Goal: Task Accomplishment & Management: Complete application form

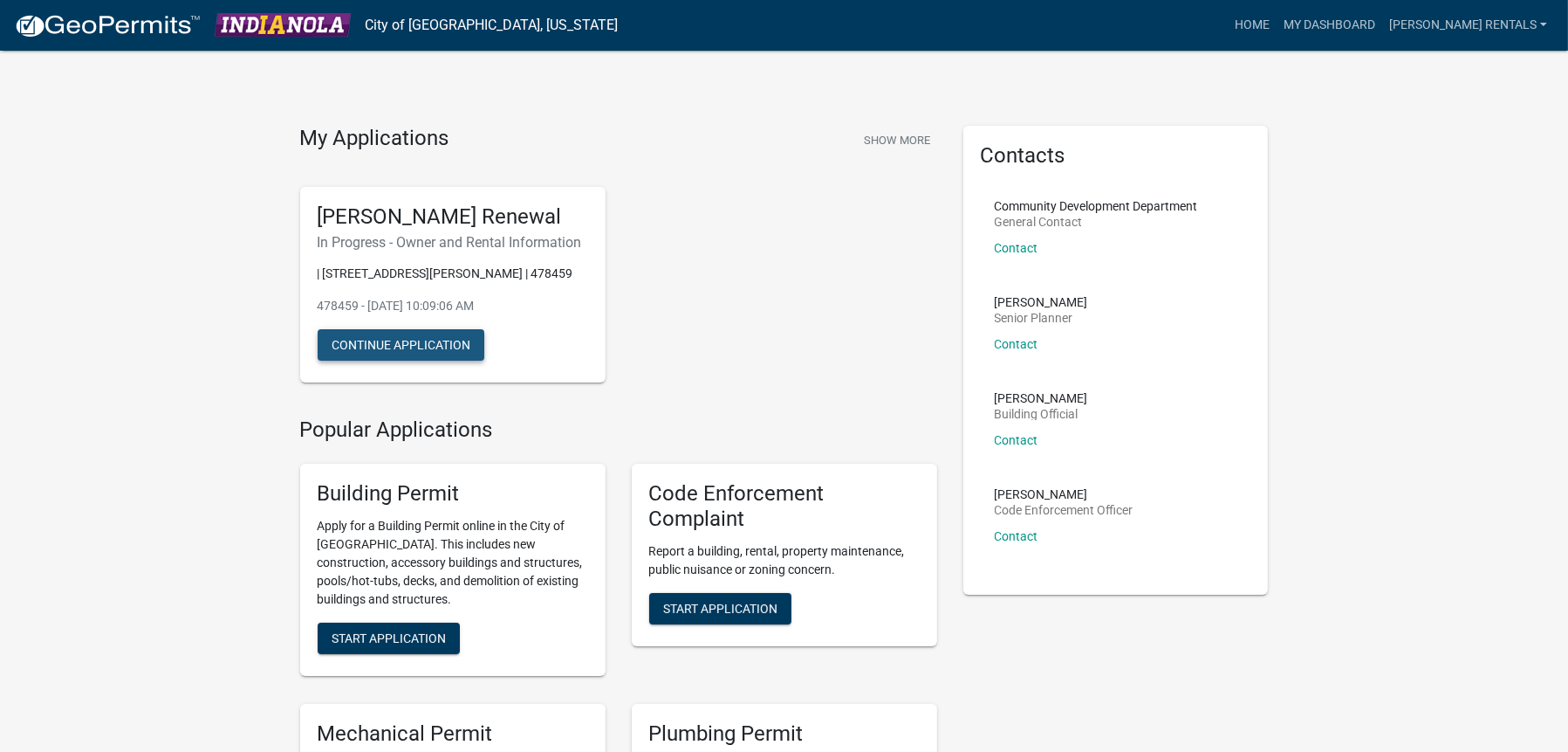
click at [409, 360] on button "Continue Application" at bounding box center [401, 345] width 167 height 32
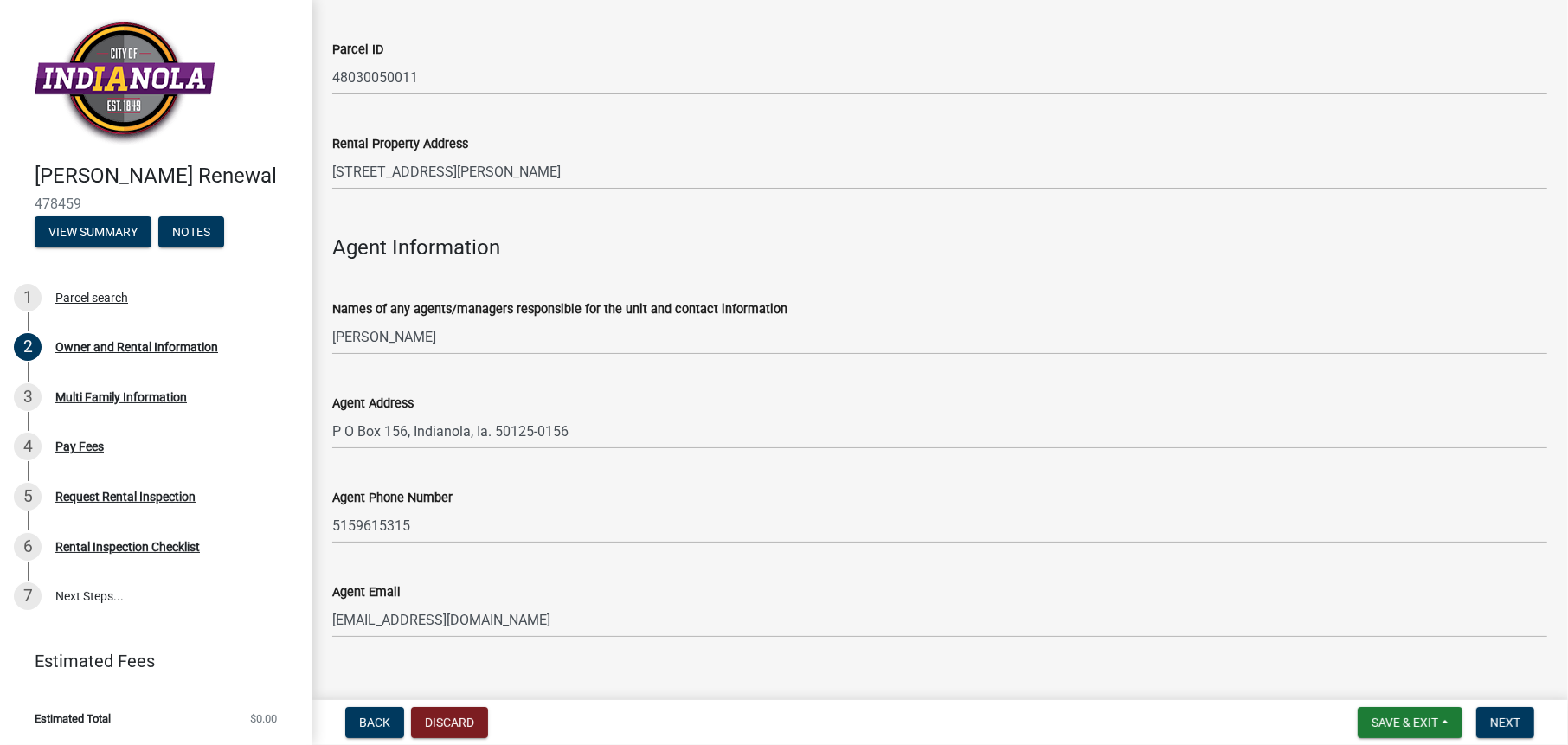
scroll to position [1782, 0]
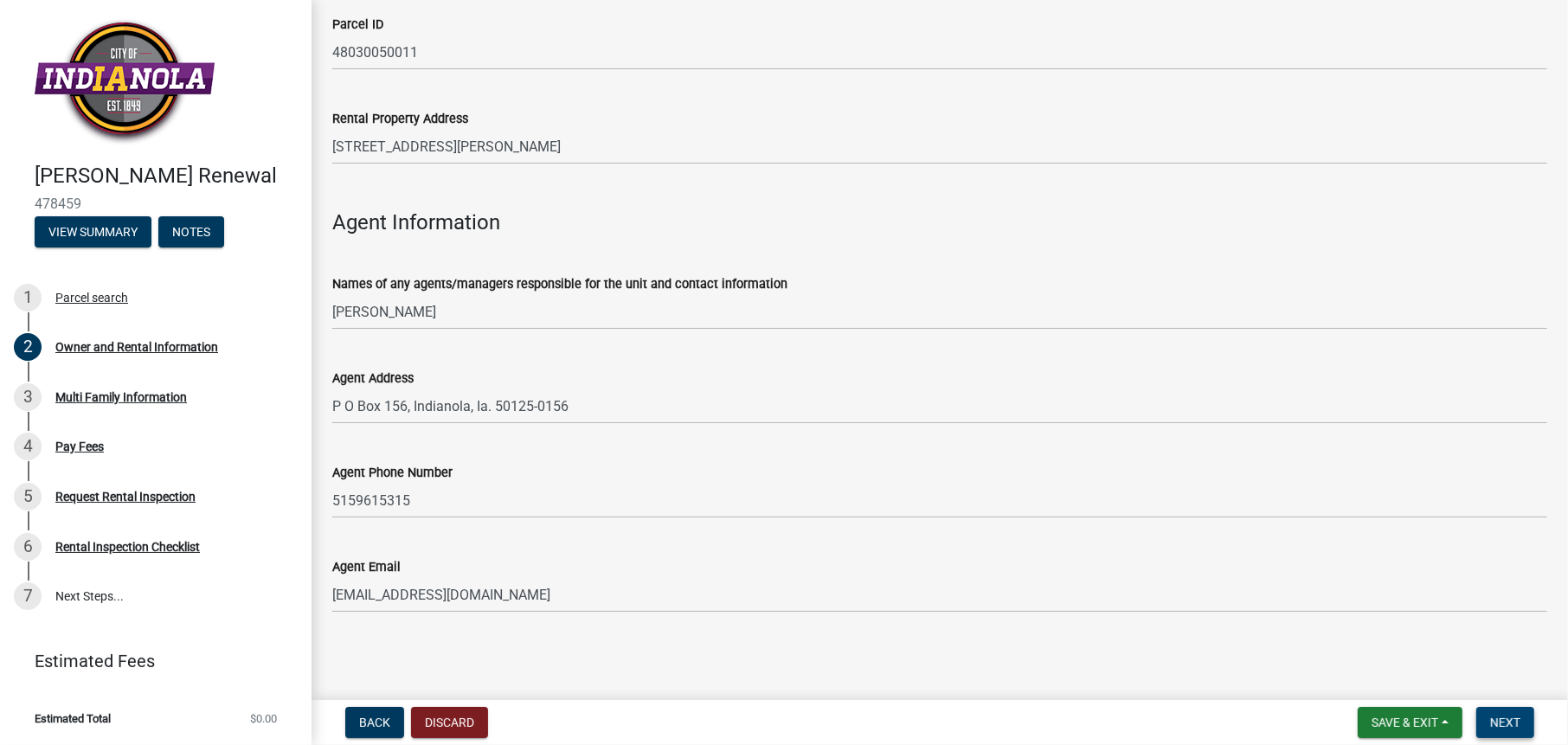
click at [1492, 713] on button "Next" at bounding box center [1504, 722] width 58 height 31
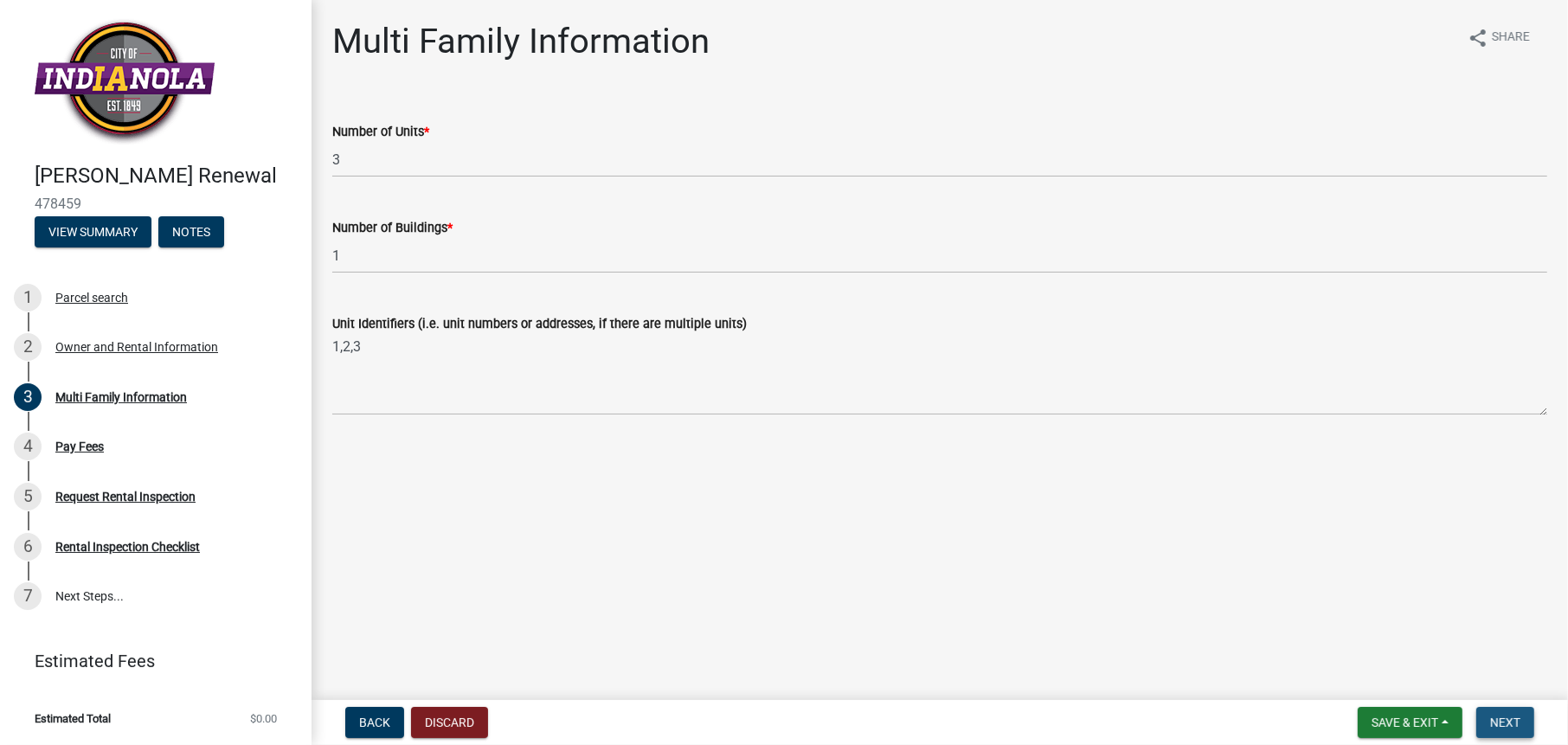
click at [1515, 717] on span "Next" at bounding box center [1505, 722] width 30 height 13
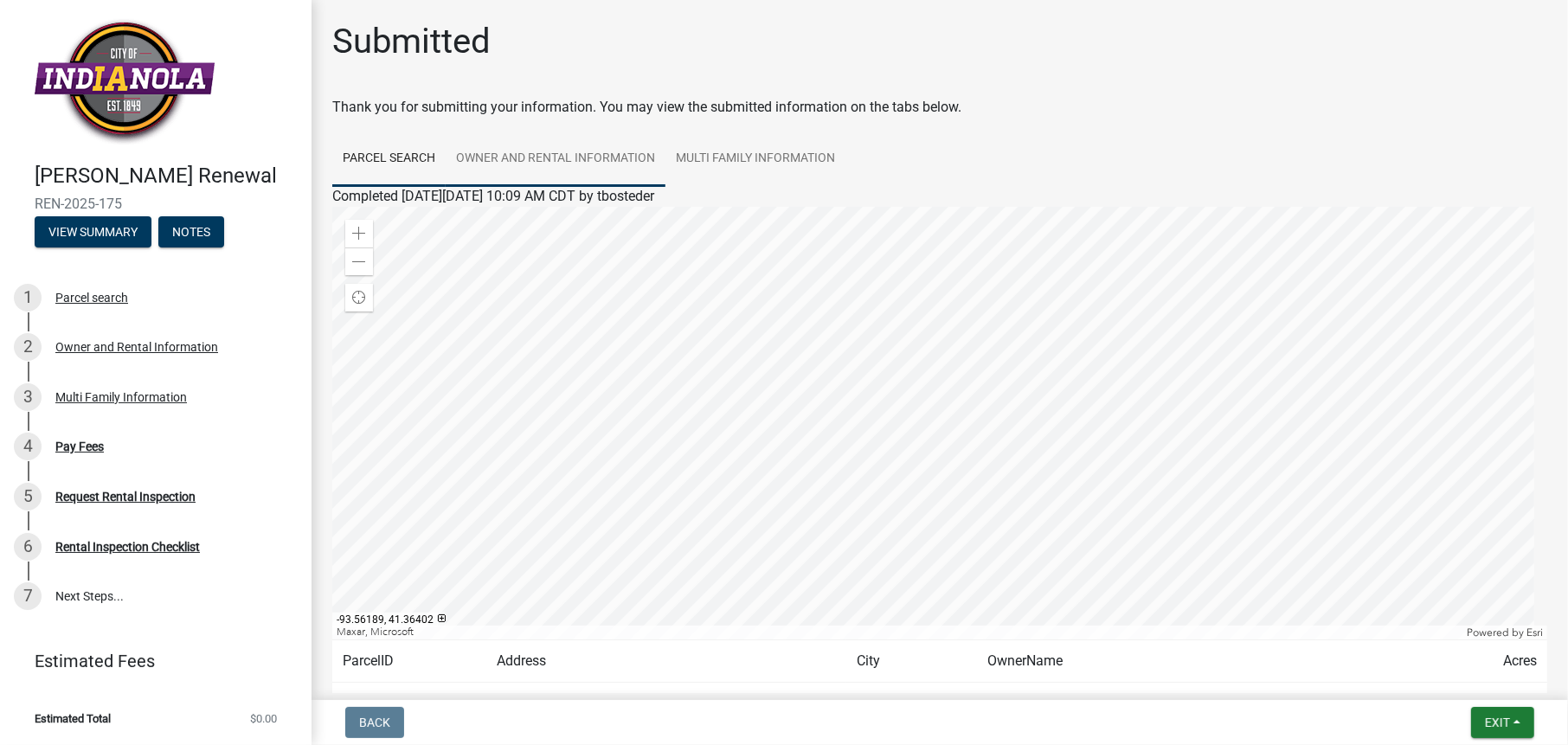
click at [583, 151] on link "Owner and Rental Information" at bounding box center [555, 159] width 220 height 55
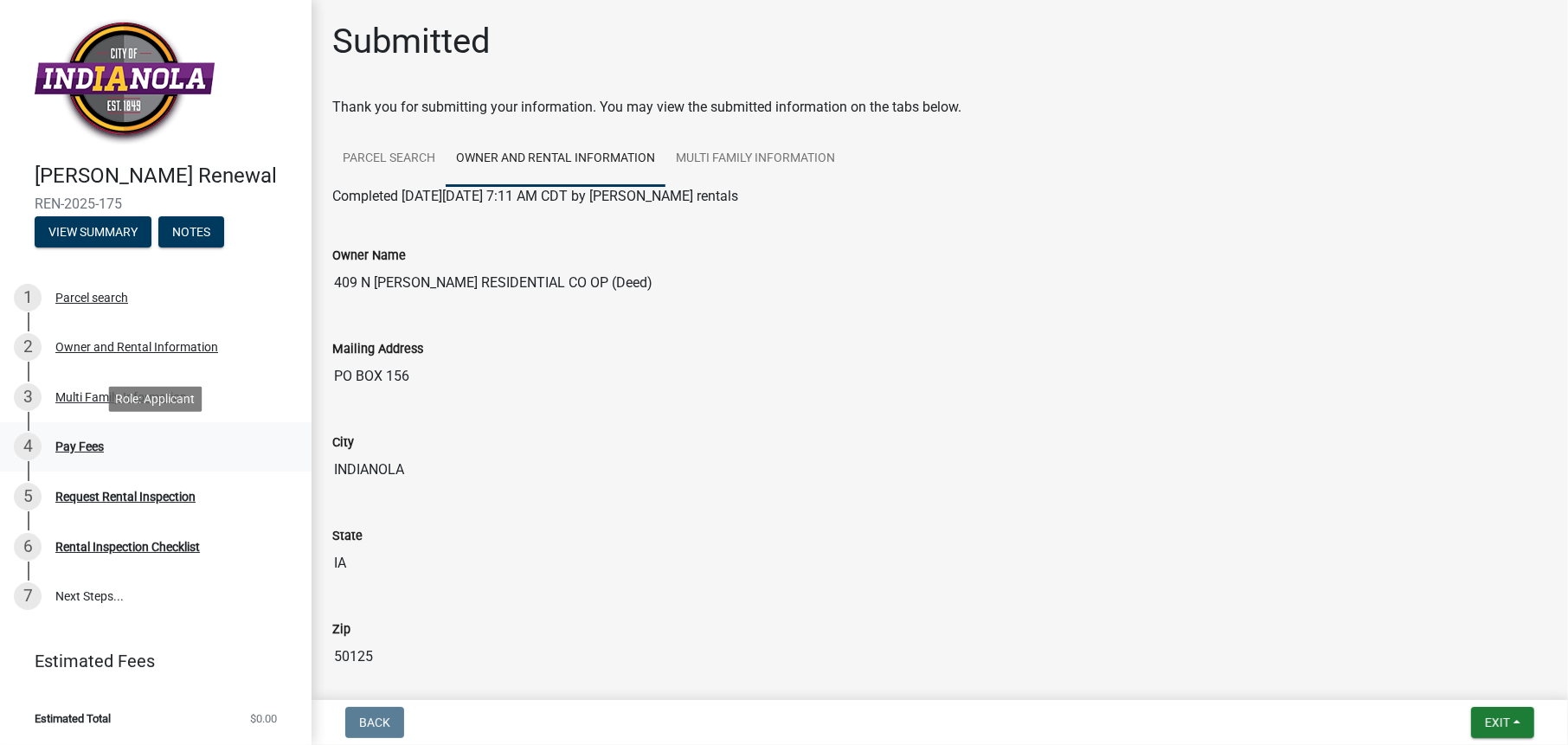
click at [96, 440] on div "Pay Fees" at bounding box center [80, 446] width 48 height 13
click at [123, 237] on button "View Summary" at bounding box center [93, 232] width 117 height 31
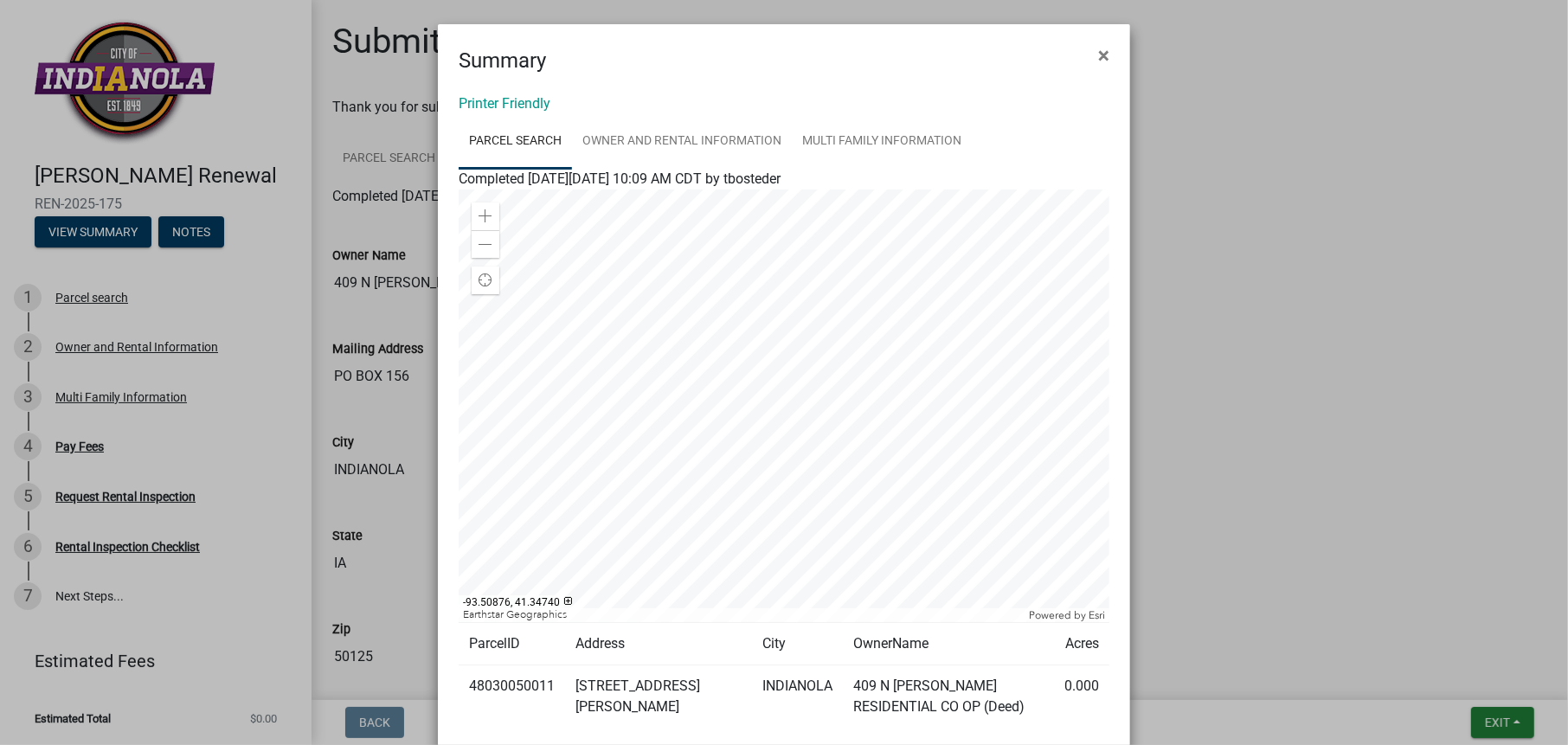
scroll to position [125, 0]
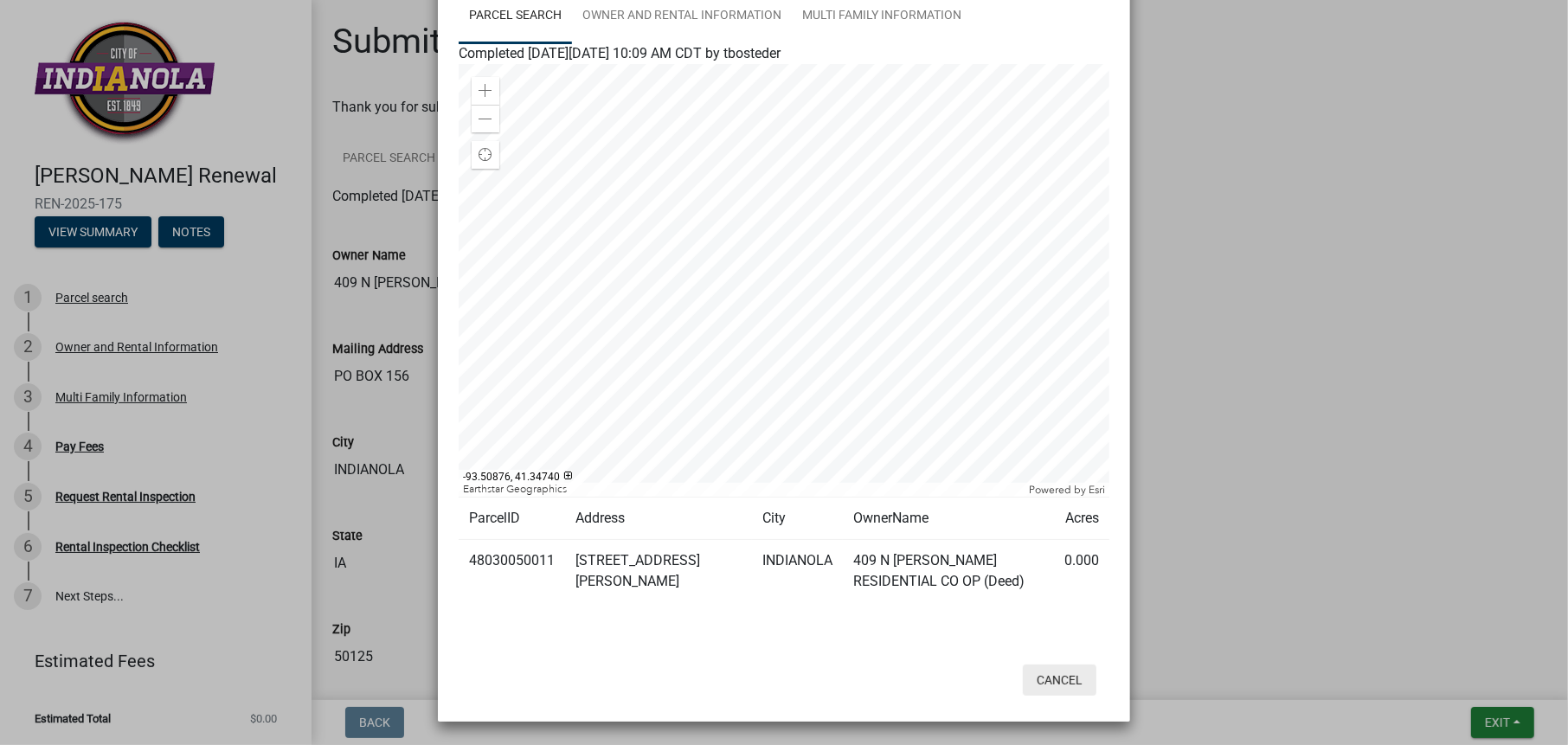
click at [1043, 670] on button "Cancel" at bounding box center [1059, 680] width 73 height 31
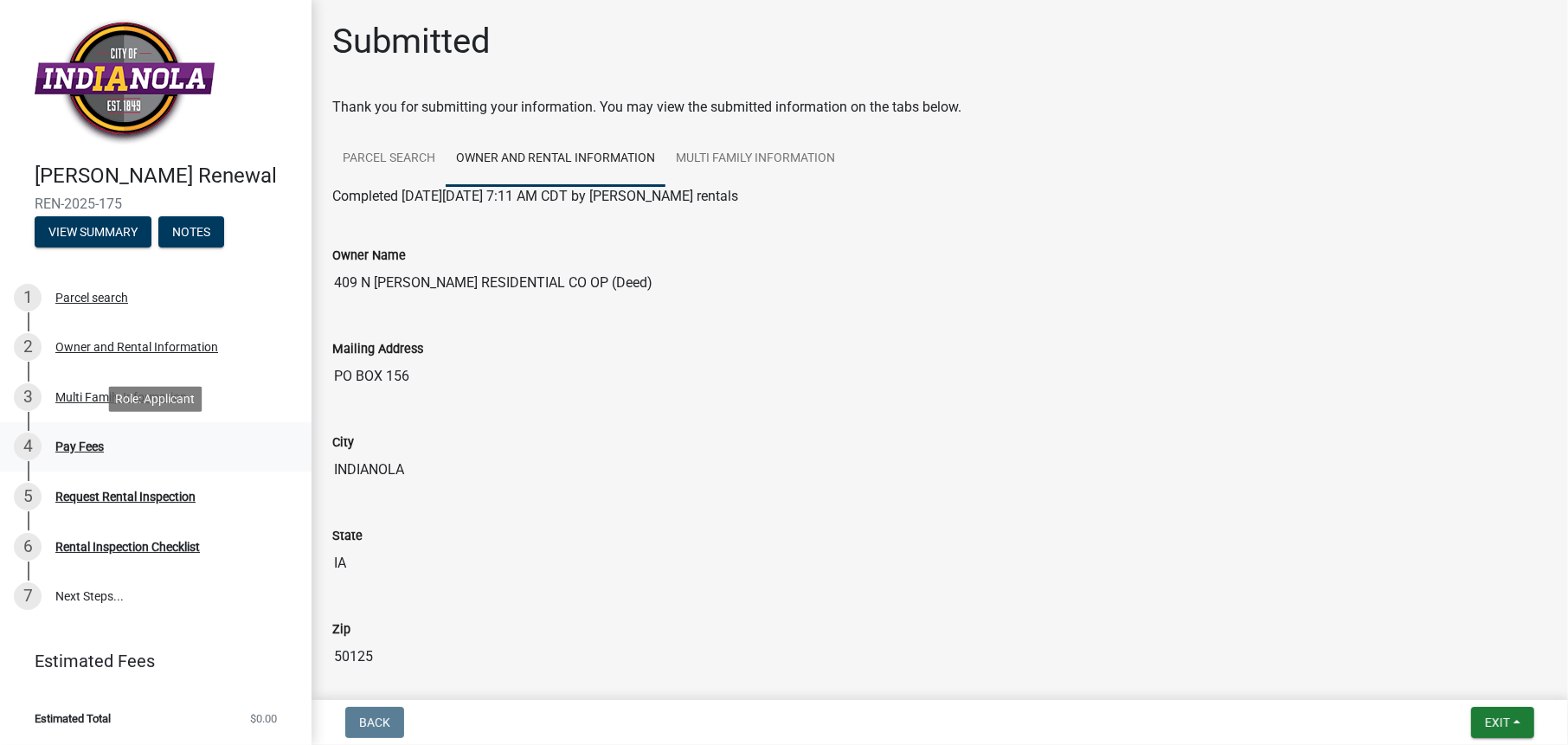
click at [76, 452] on div "Pay Fees" at bounding box center [80, 446] width 48 height 13
click at [105, 493] on div "Request Rental Inspection" at bounding box center [125, 496] width 140 height 13
click at [145, 545] on div "Rental Inspection Checklist" at bounding box center [128, 547] width 145 height 13
